Goal: Information Seeking & Learning: Learn about a topic

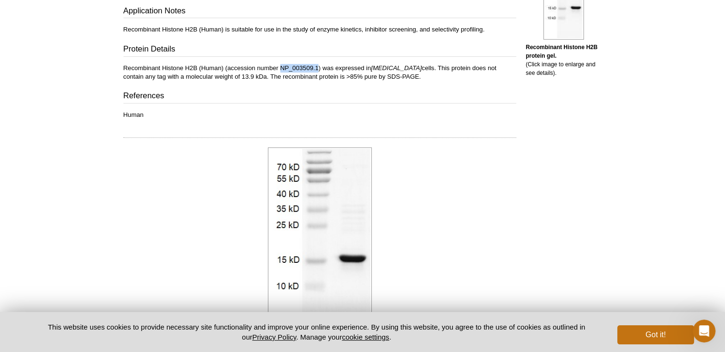
drag, startPoint x: 281, startPoint y: 65, endPoint x: 319, endPoint y: 66, distance: 37.7
click at [319, 66] on p "Recombinant Histone H2B (Human) (accession number NP_003509.1) was expressed in…" at bounding box center [320, 72] width 393 height 17
copy p "NP_003509.1"
click at [354, 65] on p "Recombinant Histone H2B (Human) (accession number NP_003509.1) was expressed in…" at bounding box center [320, 72] width 393 height 17
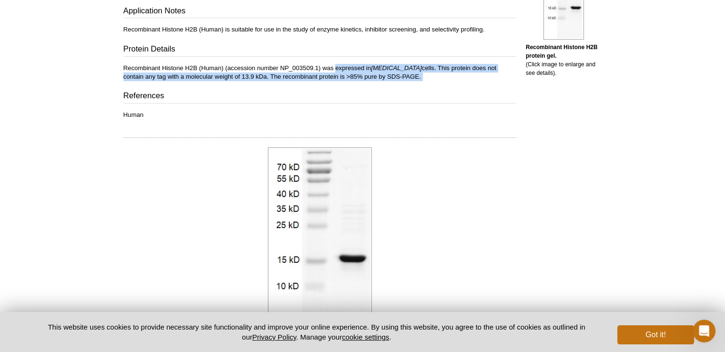
drag, startPoint x: 354, startPoint y: 65, endPoint x: 386, endPoint y: 79, distance: 35.3
click at [386, 79] on p "Recombinant Histone H2B (Human) (accession number NP_003509.1) was expressed in…" at bounding box center [320, 72] width 393 height 17
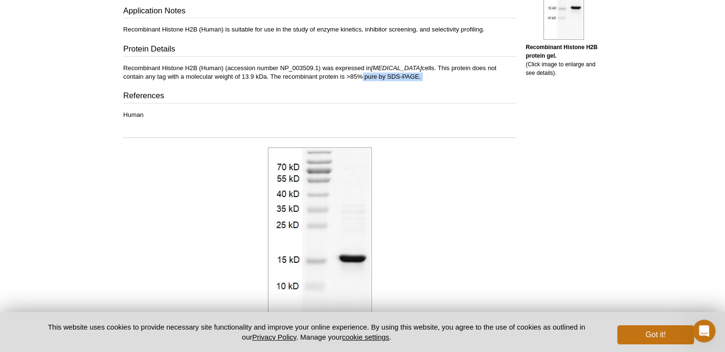
drag, startPoint x: 386, startPoint y: 79, endPoint x: 313, endPoint y: 75, distance: 73.1
click at [313, 75] on p "Recombinant Histone H2B (Human) (accession number NP_003509.1) was expressed in…" at bounding box center [320, 72] width 393 height 17
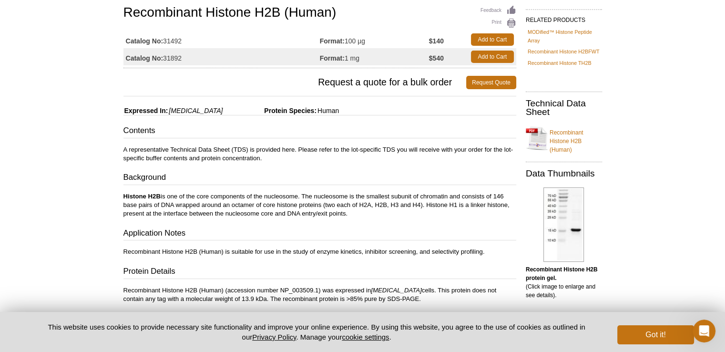
scroll to position [137, 0]
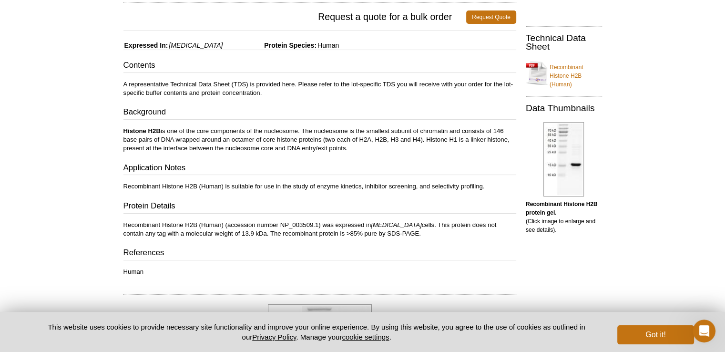
click at [386, 145] on p "Histone H2B is one of the core components of the nucleosome. The nucleosome is …" at bounding box center [320, 140] width 393 height 26
click at [535, 83] on link "Recombinant Histone H2B (Human)" at bounding box center [564, 72] width 76 height 31
